Goal: Information Seeking & Learning: Learn about a topic

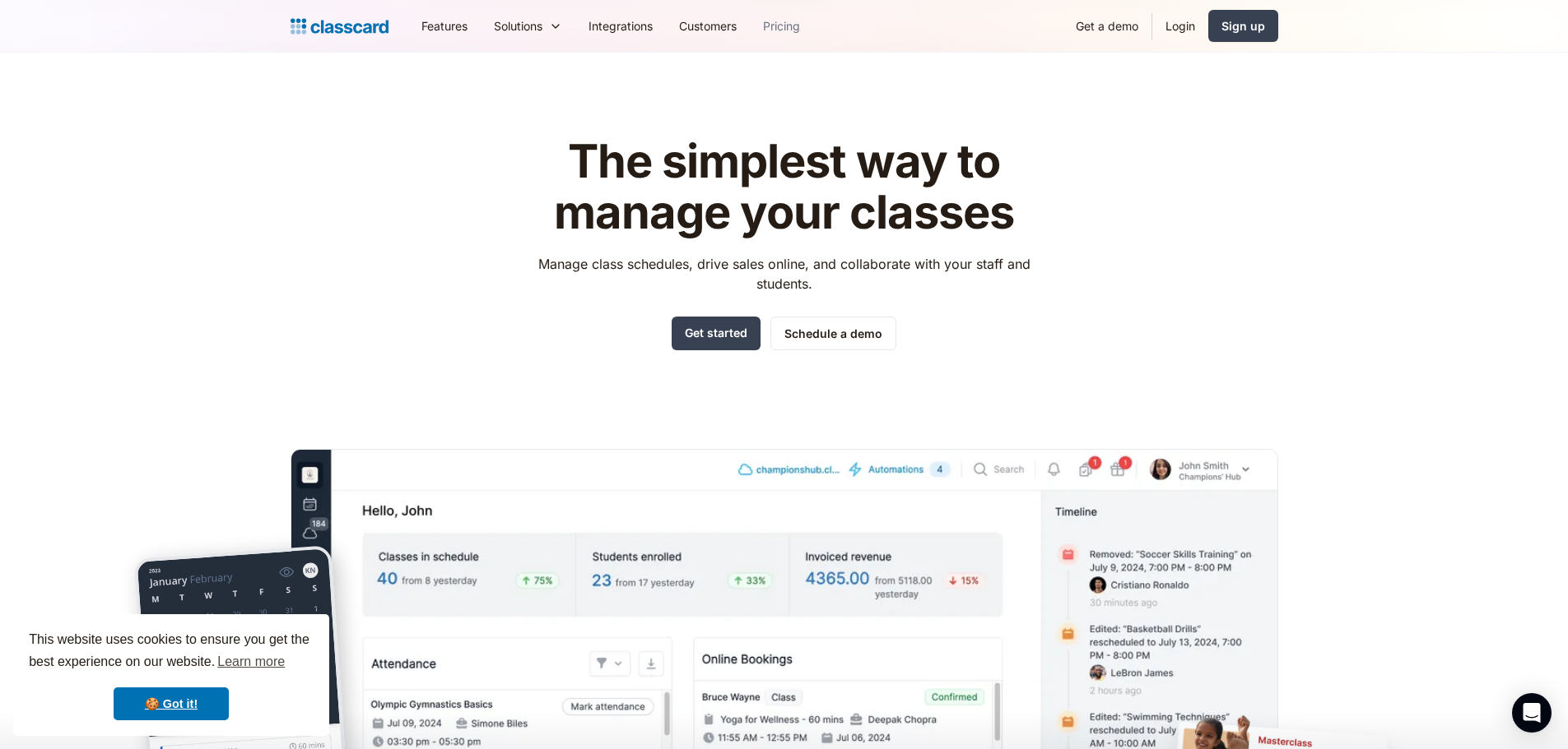
click at [798, 27] on link "Pricing" at bounding box center [781, 26] width 64 height 37
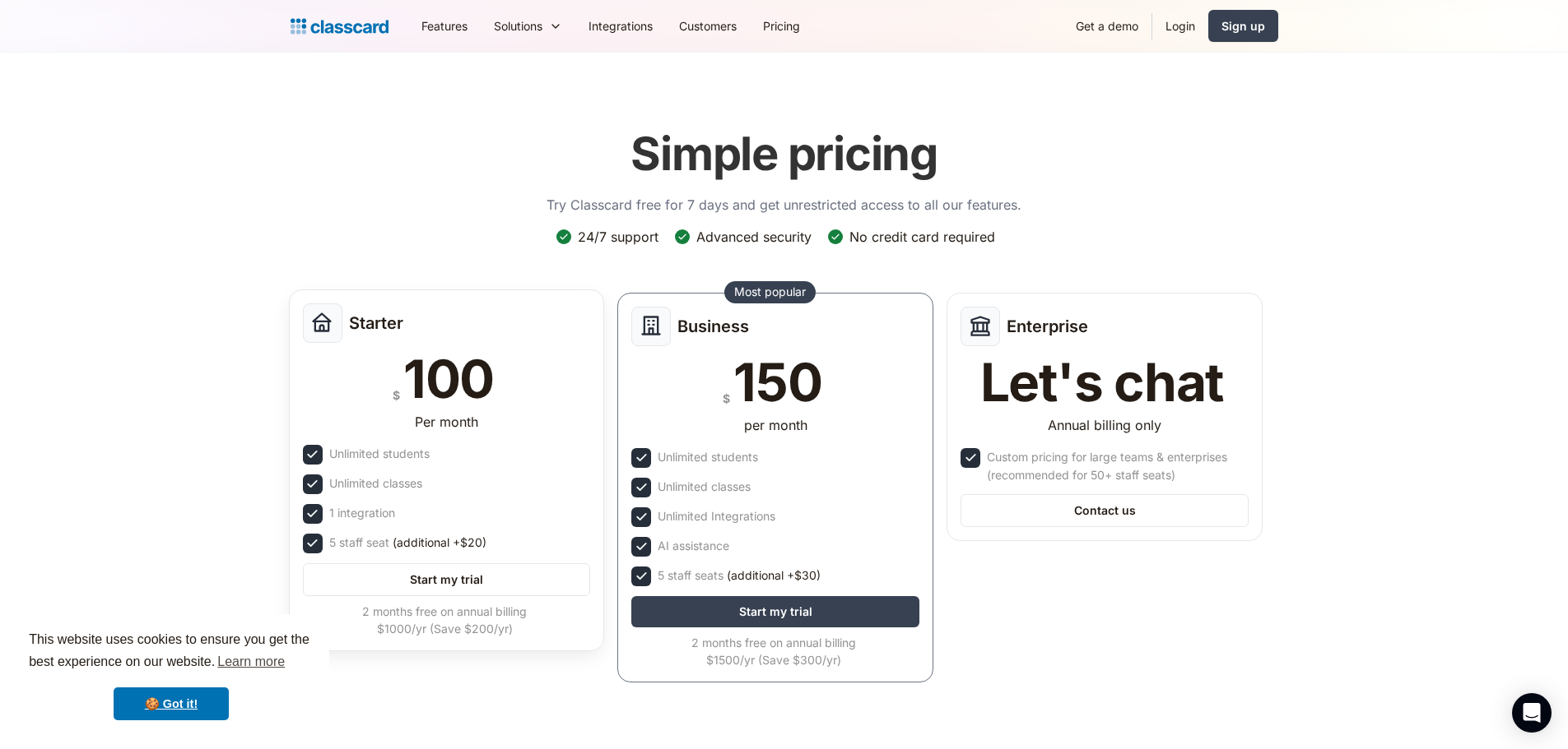
click at [390, 349] on div "Starter $ 100 Per month Unlimited students Unlimited classes 1 integration 5 st…" at bounding box center [447, 471] width 316 height 362
click at [343, 40] on div "Features Resources Blog The latest industry news, updates and info. Customer st…" at bounding box center [784, 26] width 988 height 37
click at [355, 21] on img "home" at bounding box center [339, 26] width 98 height 23
